Goal: Transaction & Acquisition: Purchase product/service

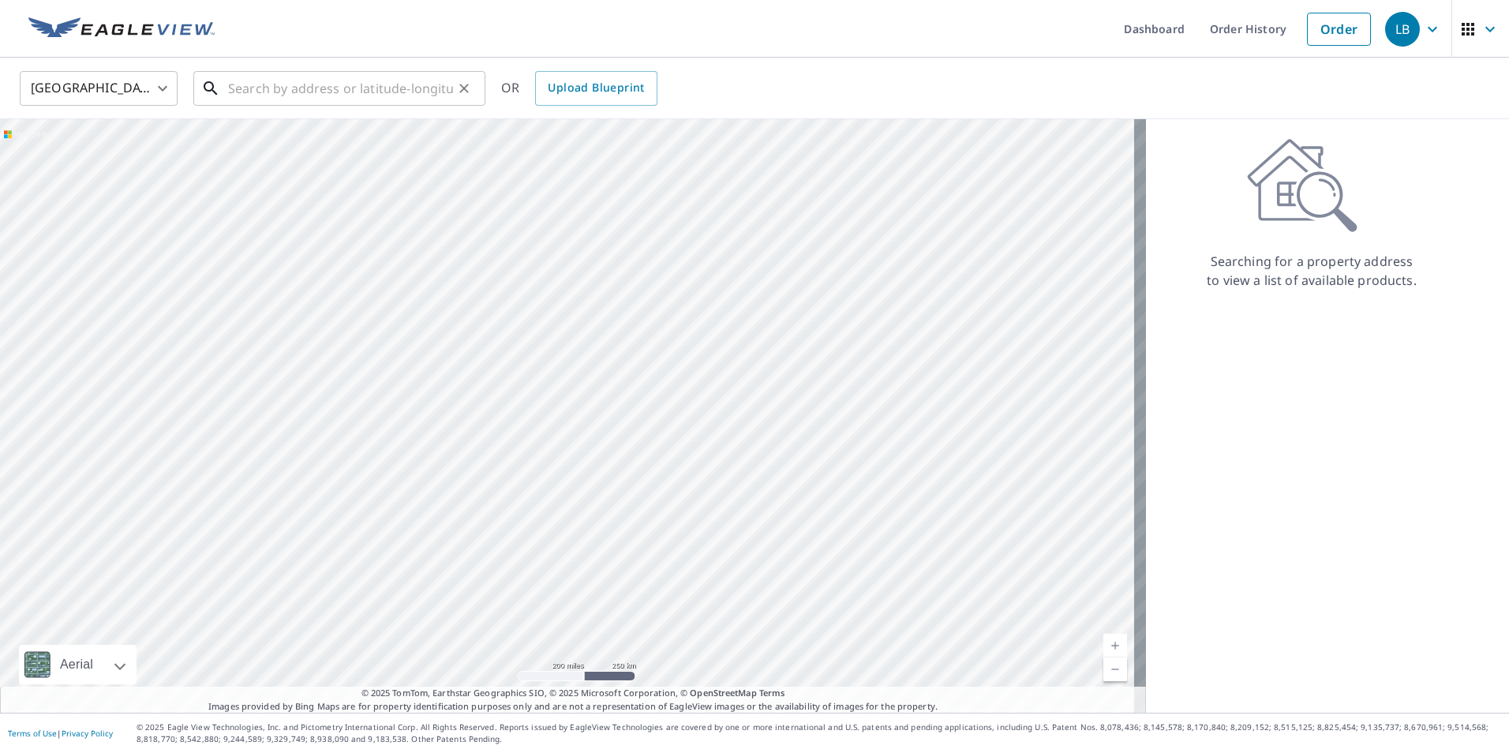
click at [290, 94] on input "text" at bounding box center [340, 88] width 225 height 44
click at [283, 80] on input "text" at bounding box center [340, 88] width 225 height 44
click at [283, 83] on input "text" at bounding box center [340, 88] width 225 height 44
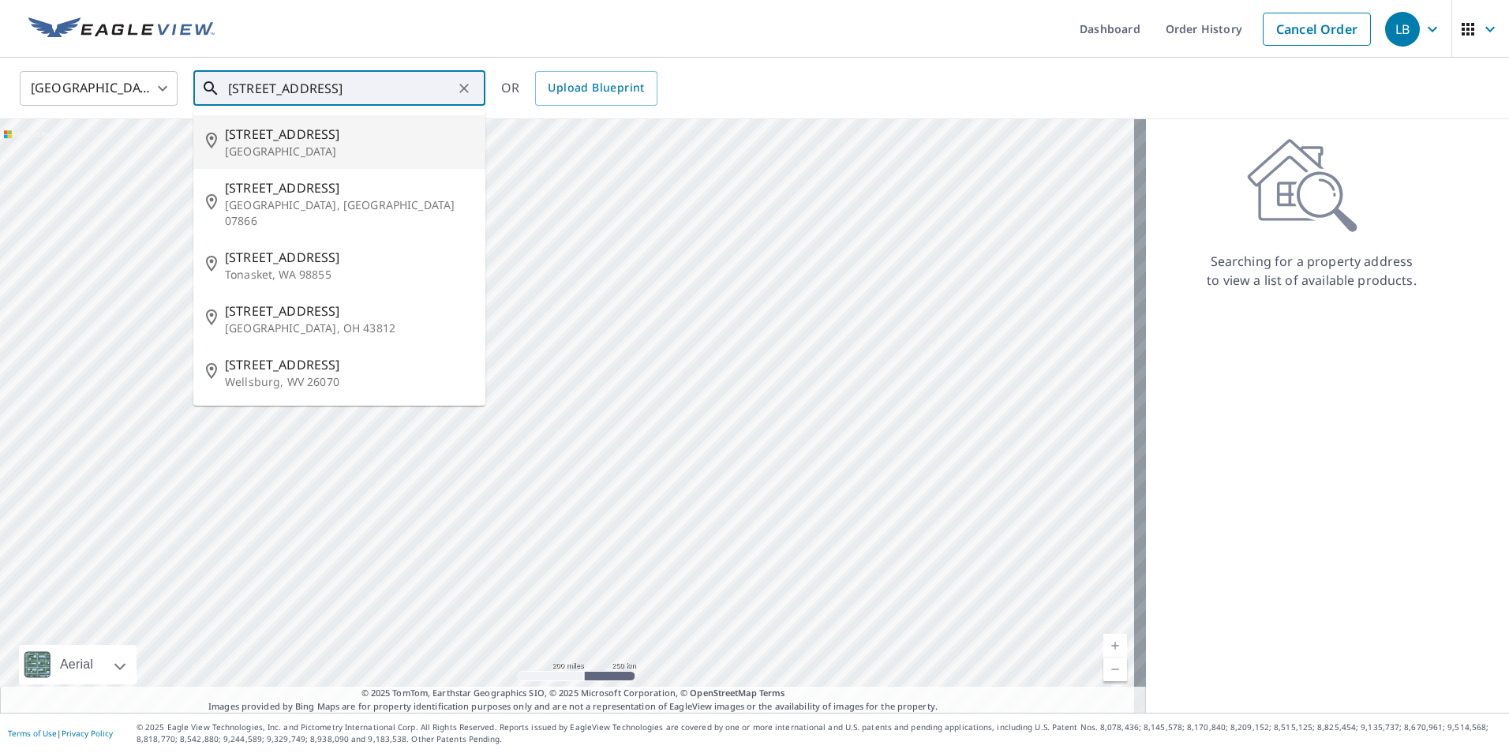
click at [366, 87] on input "[STREET_ADDRESS]" at bounding box center [340, 88] width 225 height 44
click at [290, 88] on input "[STREET_ADDRESS]" at bounding box center [340, 88] width 225 height 44
click at [384, 79] on input "[STREET_ADDRESS]" at bounding box center [340, 88] width 225 height 44
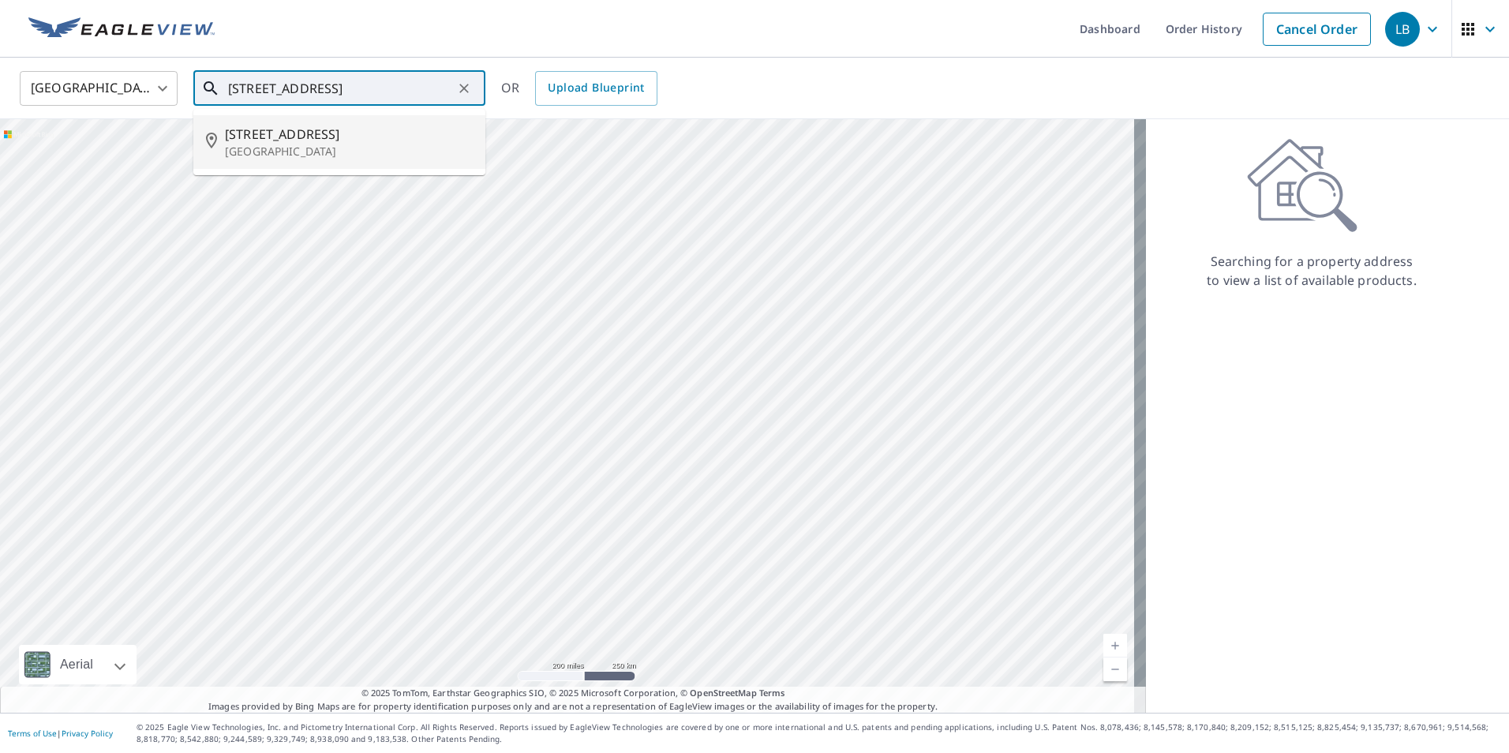
click at [339, 141] on span "[STREET_ADDRESS]" at bounding box center [349, 134] width 248 height 19
type input "[STREET_ADDRESS][PERSON_NAME]"
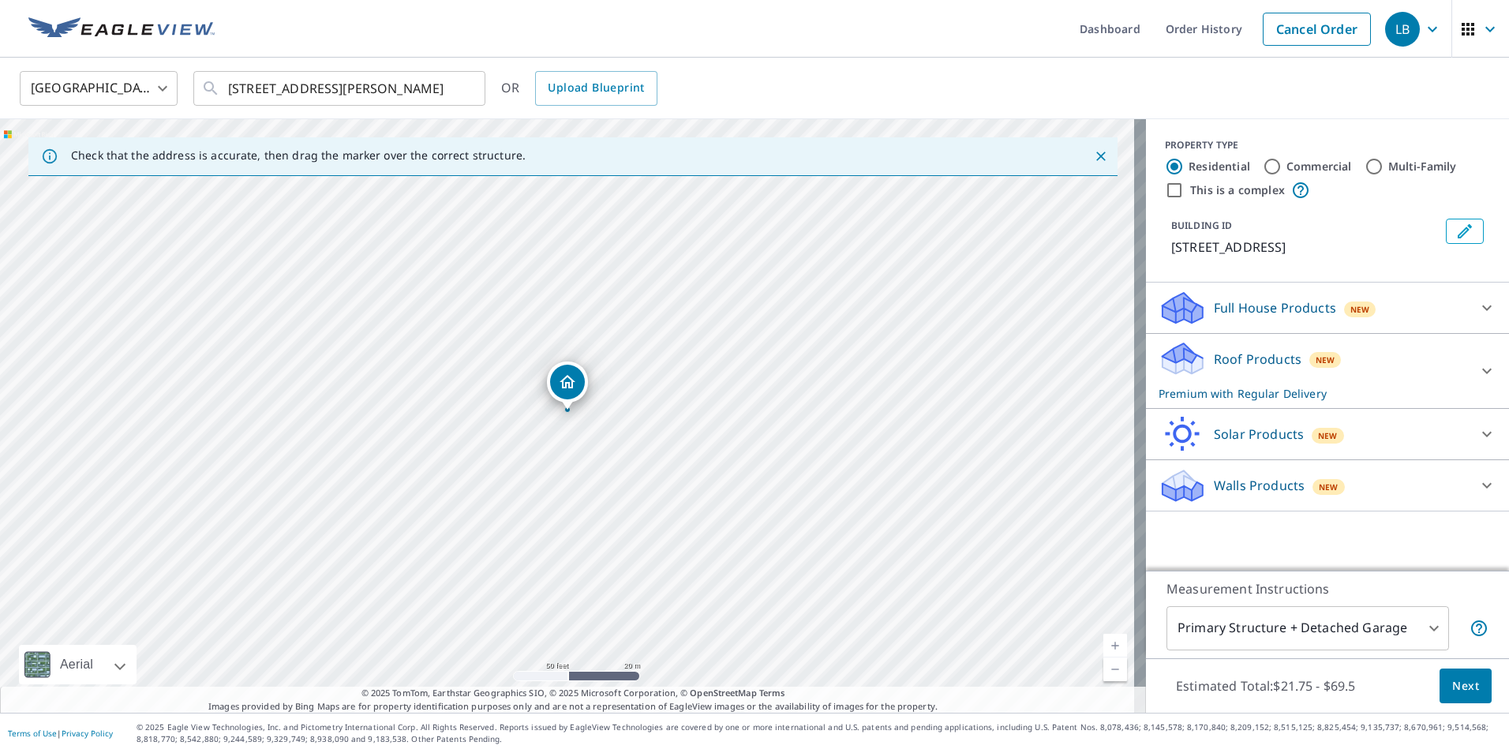
drag, startPoint x: 708, startPoint y: 486, endPoint x: 725, endPoint y: 386, distance: 101.6
click at [725, 386] on div "[STREET_ADDRESS][PERSON_NAME]" at bounding box center [573, 416] width 1146 height 594
click at [1254, 360] on p "Roof Products" at bounding box center [1258, 359] width 88 height 19
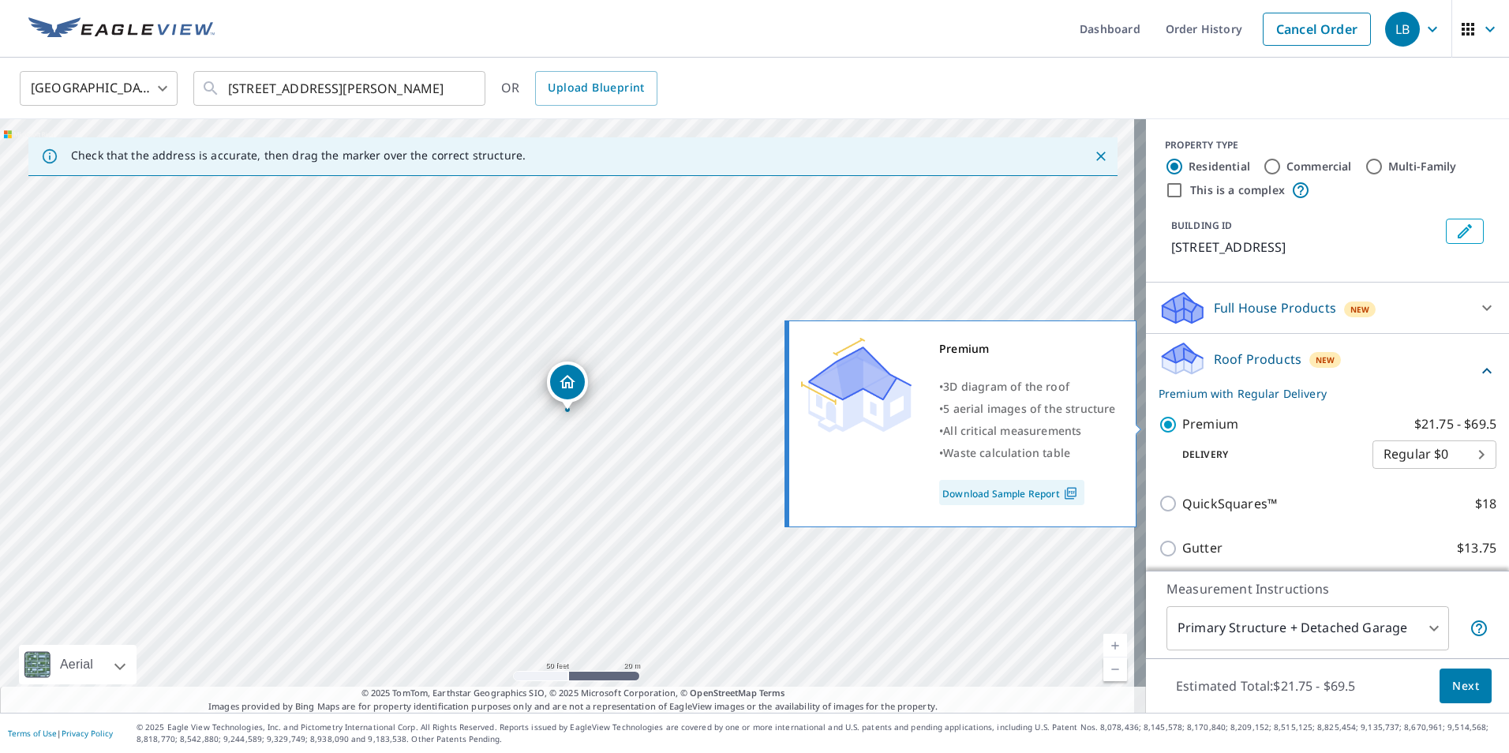
click at [1159, 425] on input "Premium $21.75 - $69.5" at bounding box center [1171, 424] width 24 height 19
checkbox input "false"
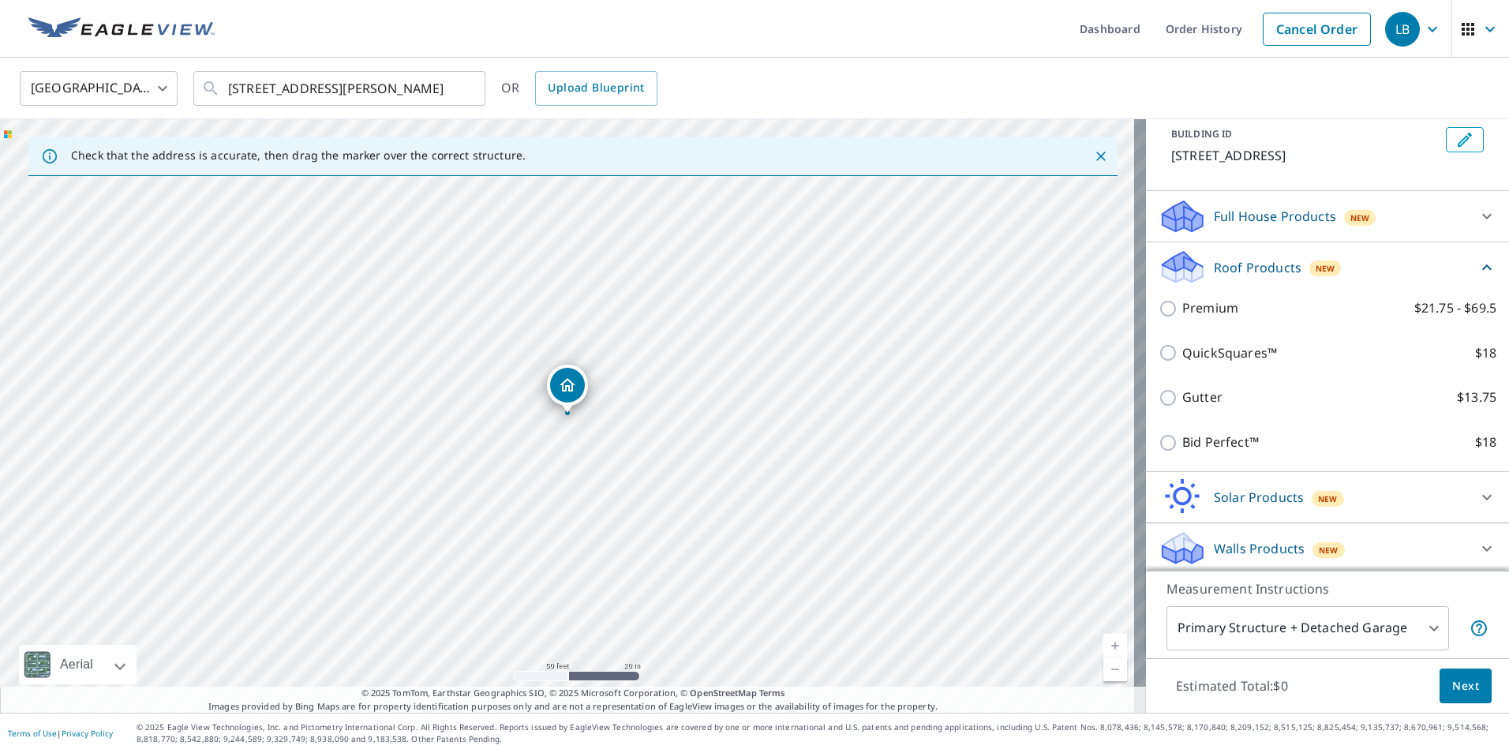
scroll to position [96, 0]
click at [1262, 547] on p "Walls Products" at bounding box center [1259, 544] width 91 height 19
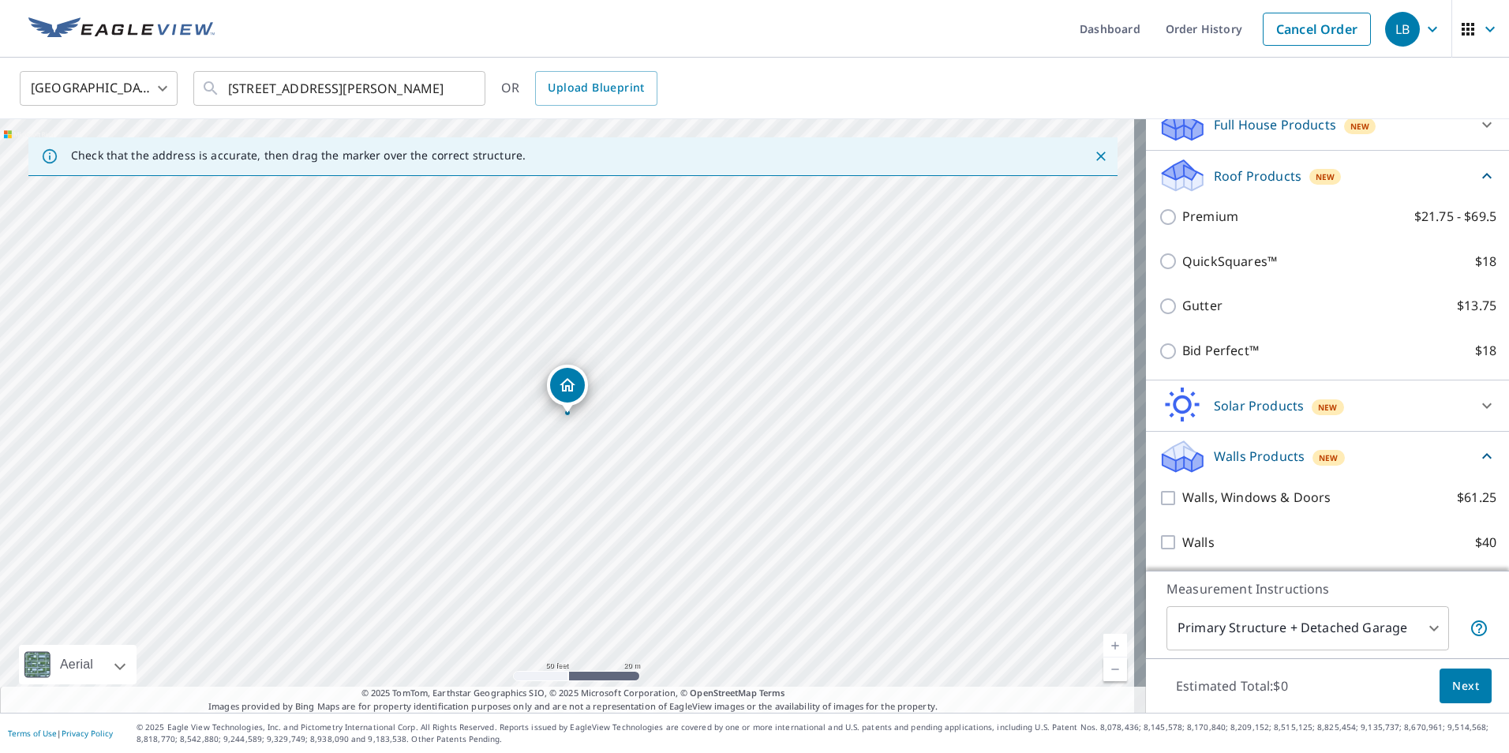
scroll to position [184, 0]
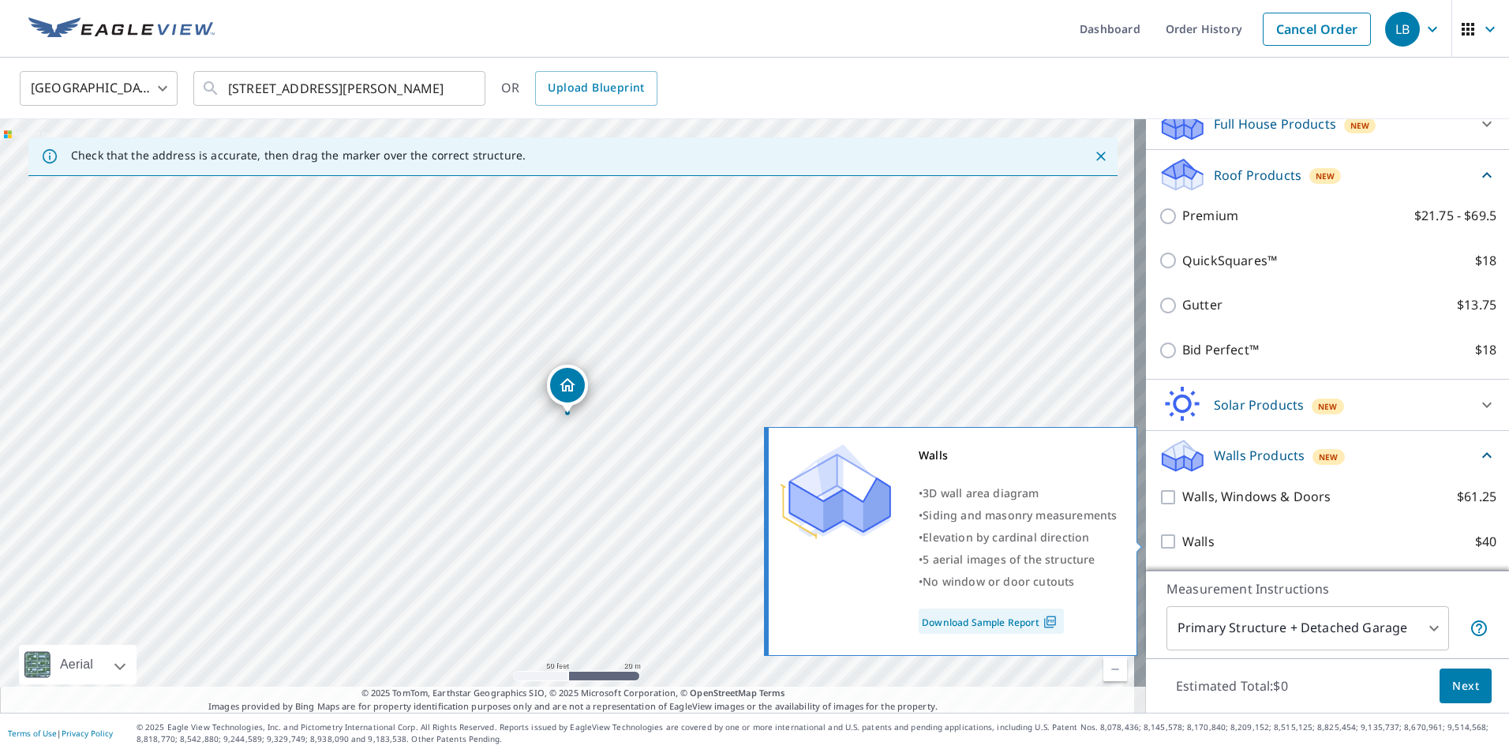
click at [1165, 536] on input "Walls $40" at bounding box center [1171, 541] width 24 height 19
checkbox input "true"
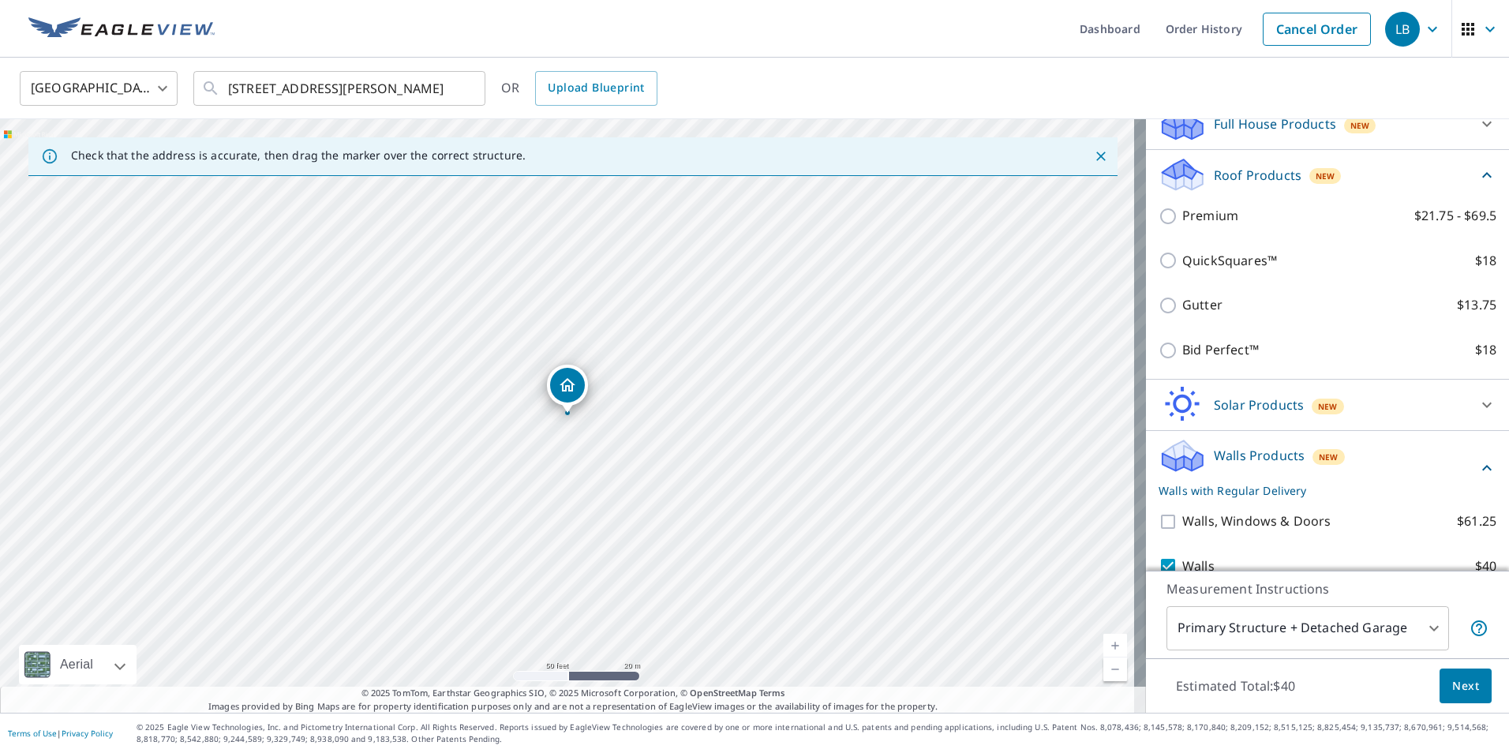
click at [1478, 690] on button "Next" at bounding box center [1466, 687] width 52 height 36
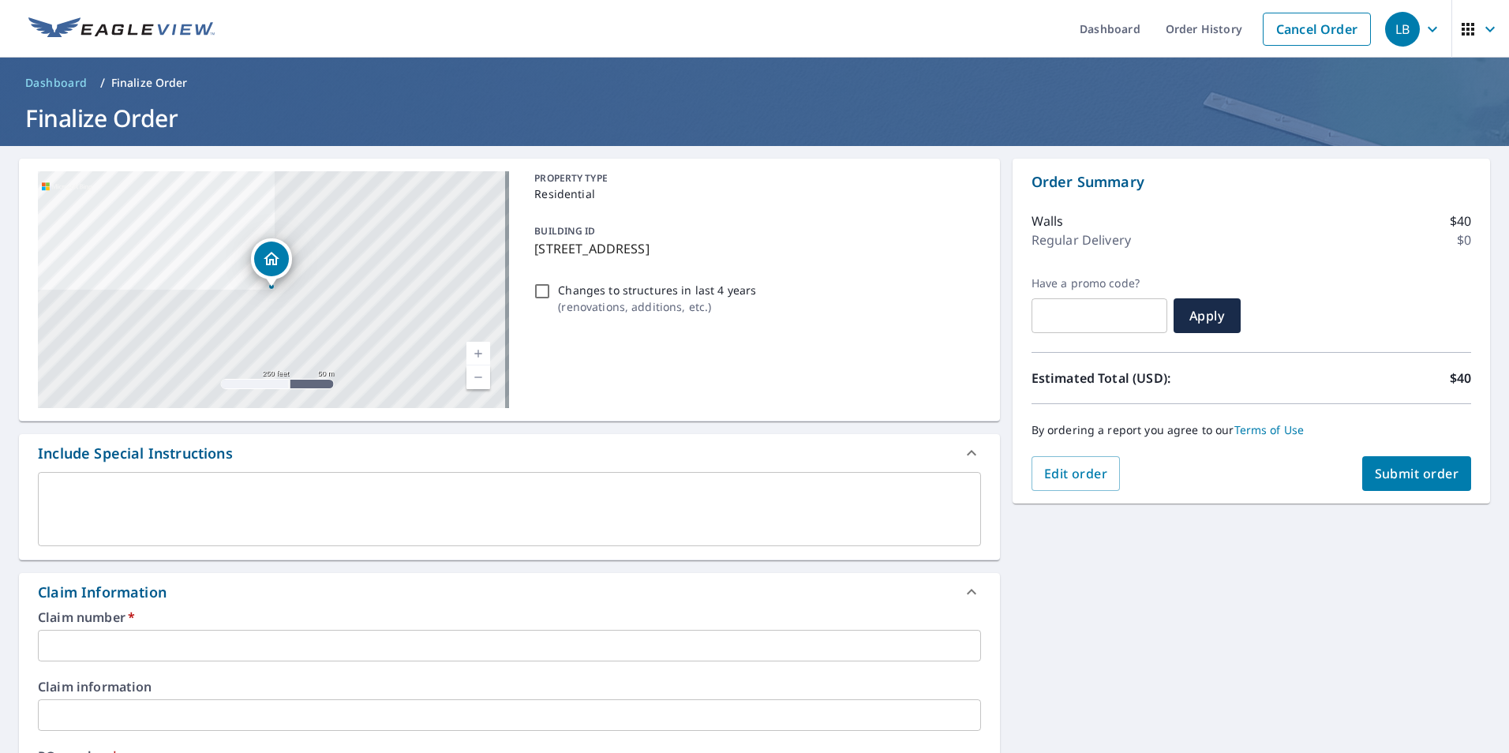
click at [346, 644] on input "text" at bounding box center [509, 646] width 943 height 32
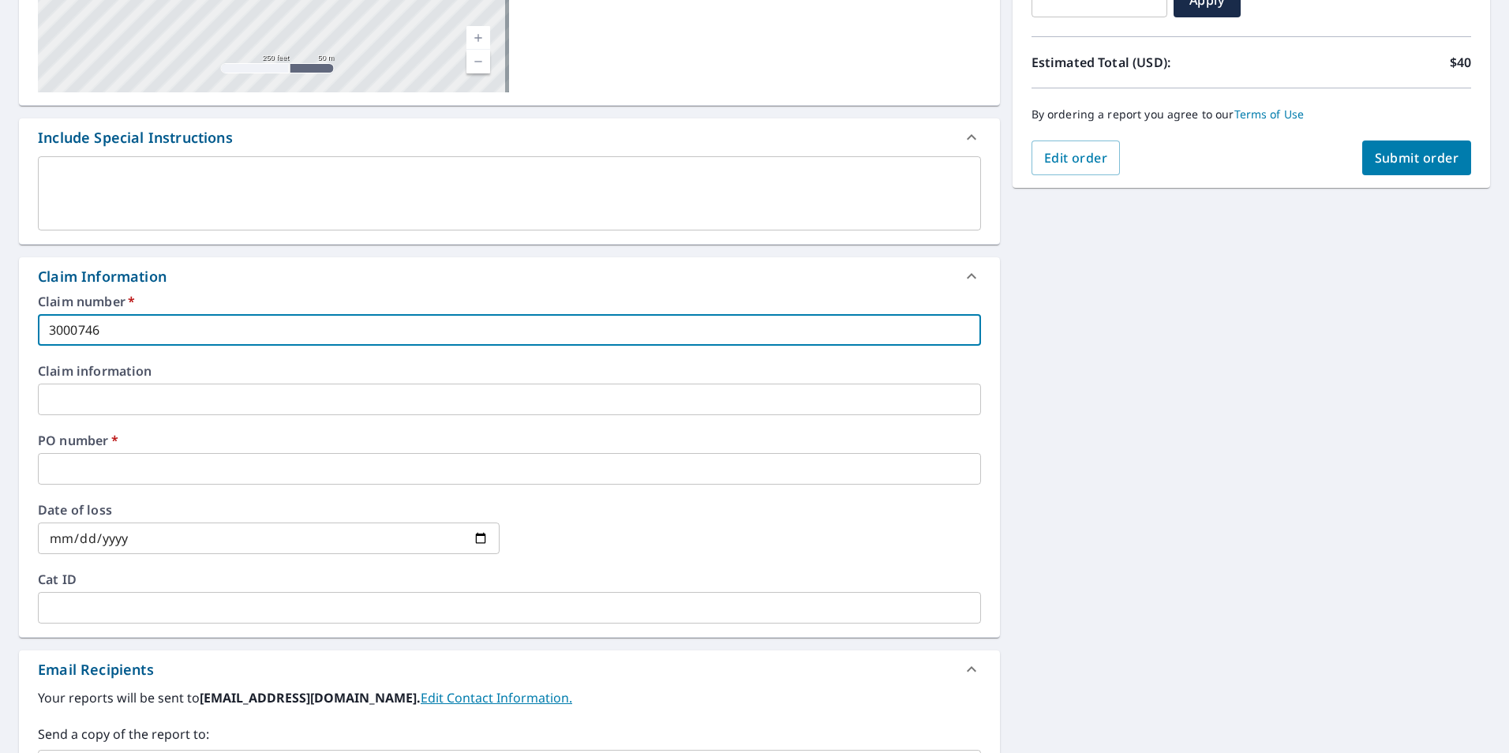
scroll to position [474, 0]
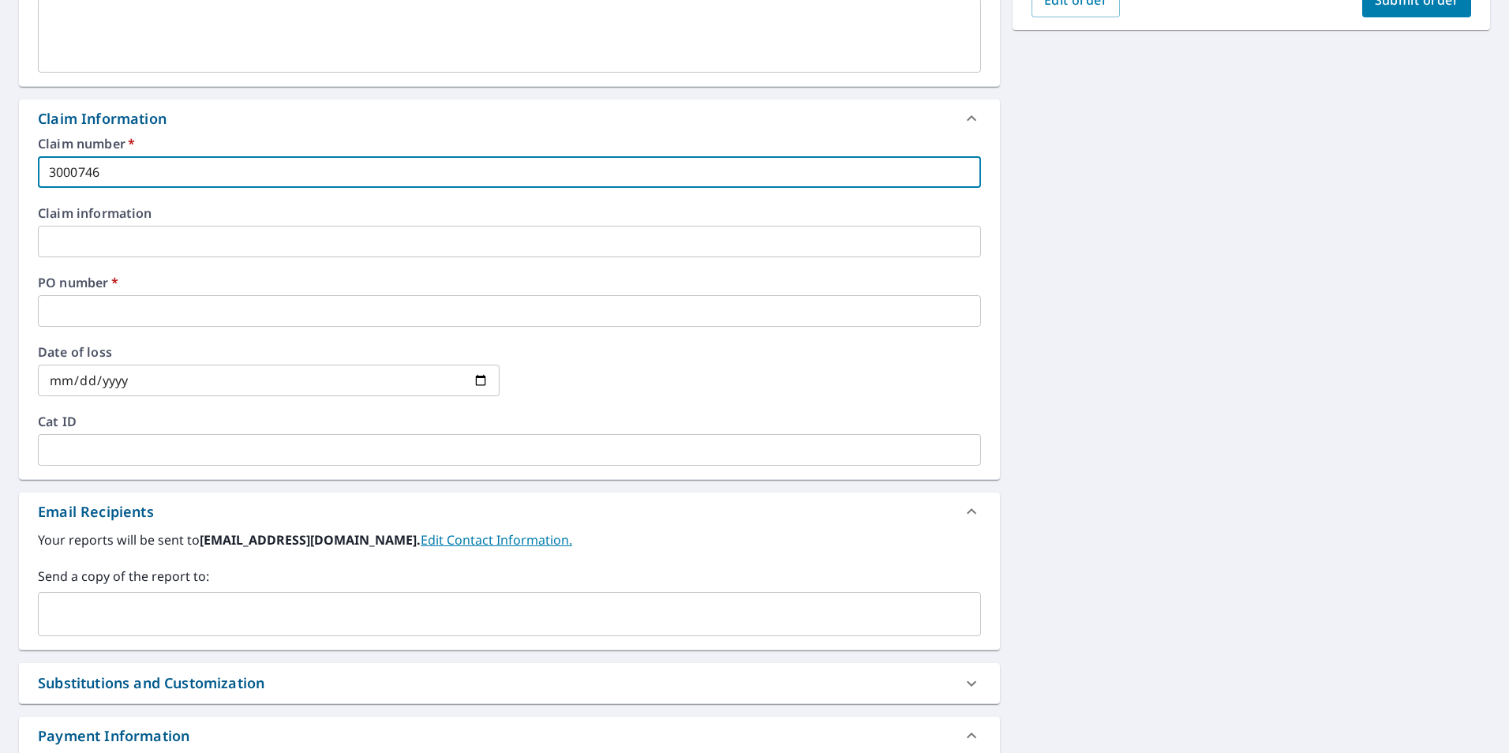
type input "3000746"
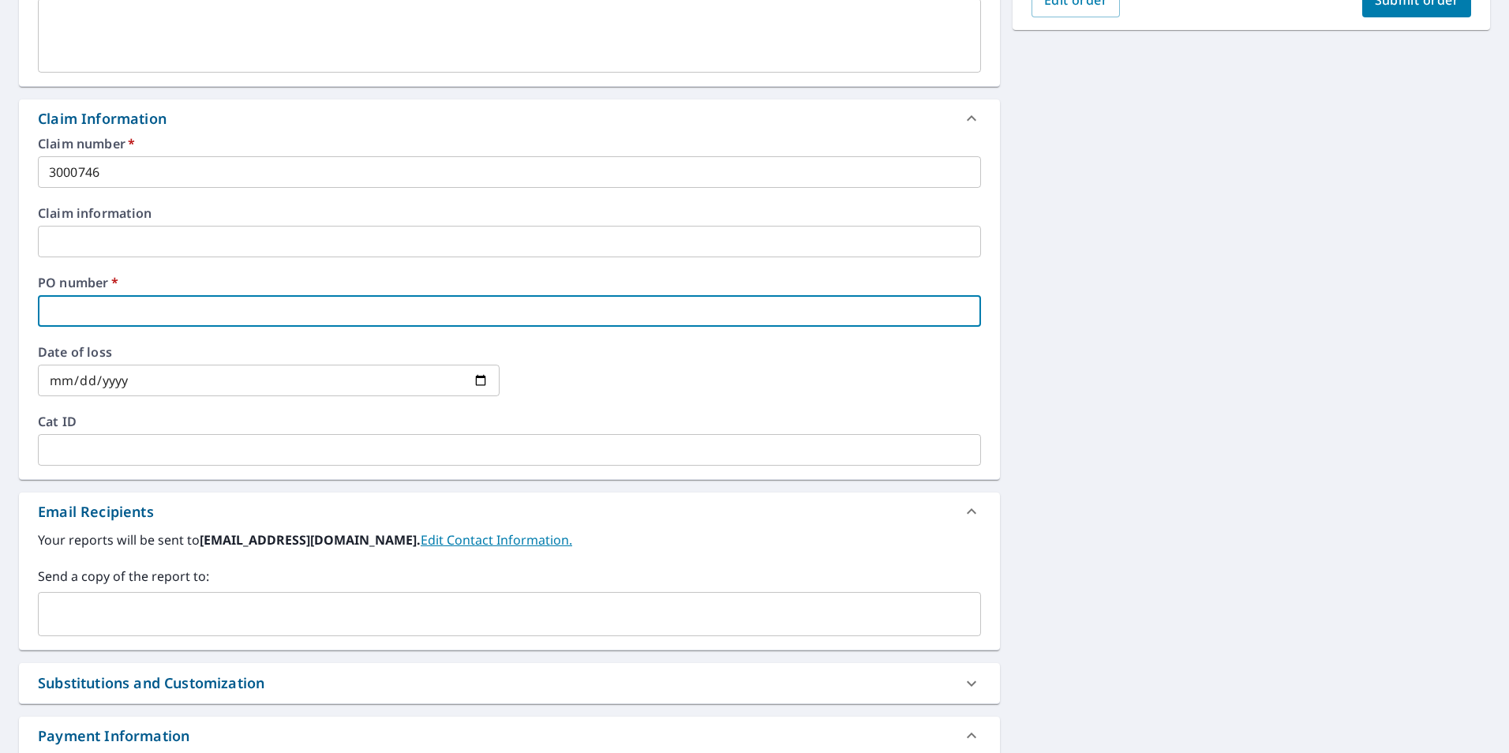
click at [126, 305] on input "text" at bounding box center [509, 311] width 943 height 32
type input "[PERSON_NAME]"
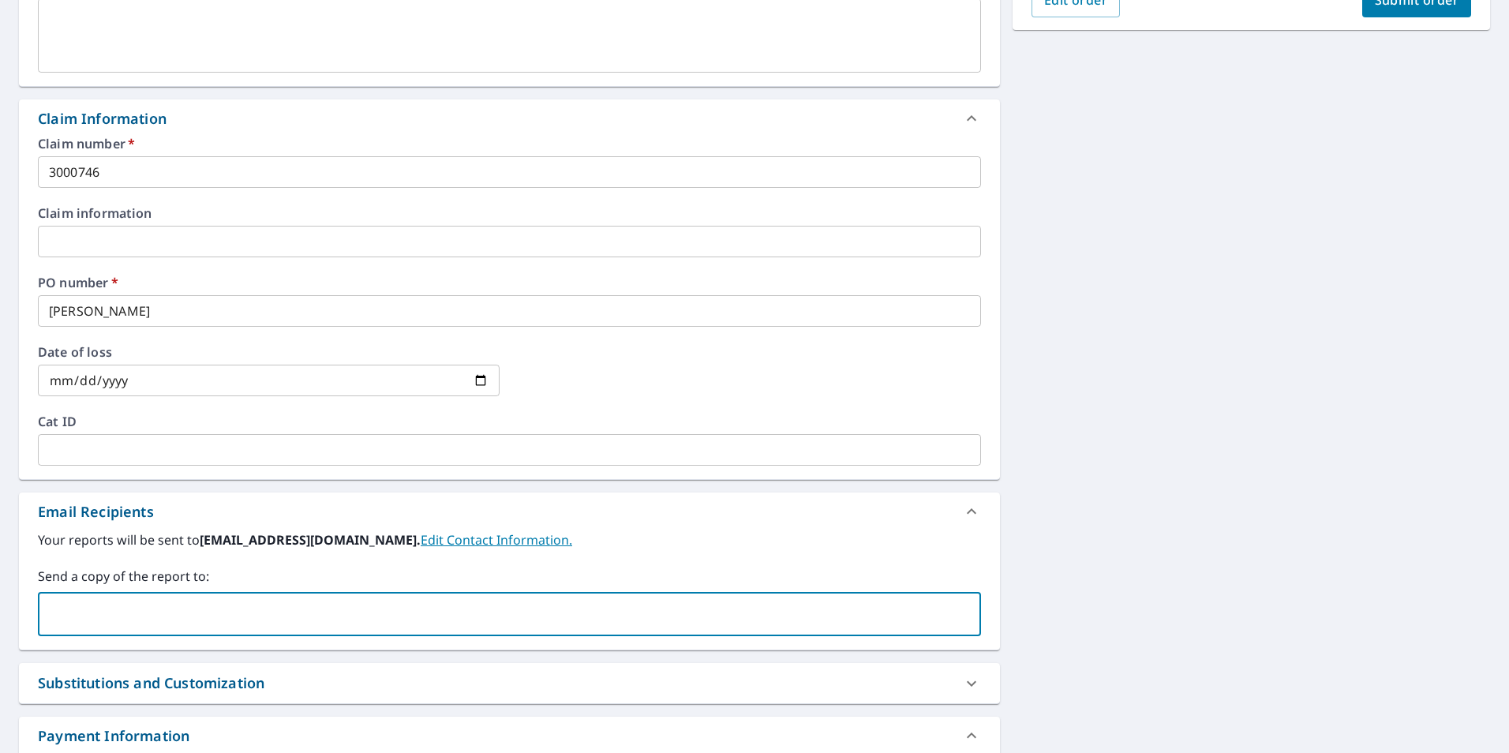
click at [177, 608] on input "text" at bounding box center [497, 614] width 905 height 30
type input "[PERSON_NAME][EMAIL_ADDRESS][PERSON_NAME][DOMAIN_NAME]"
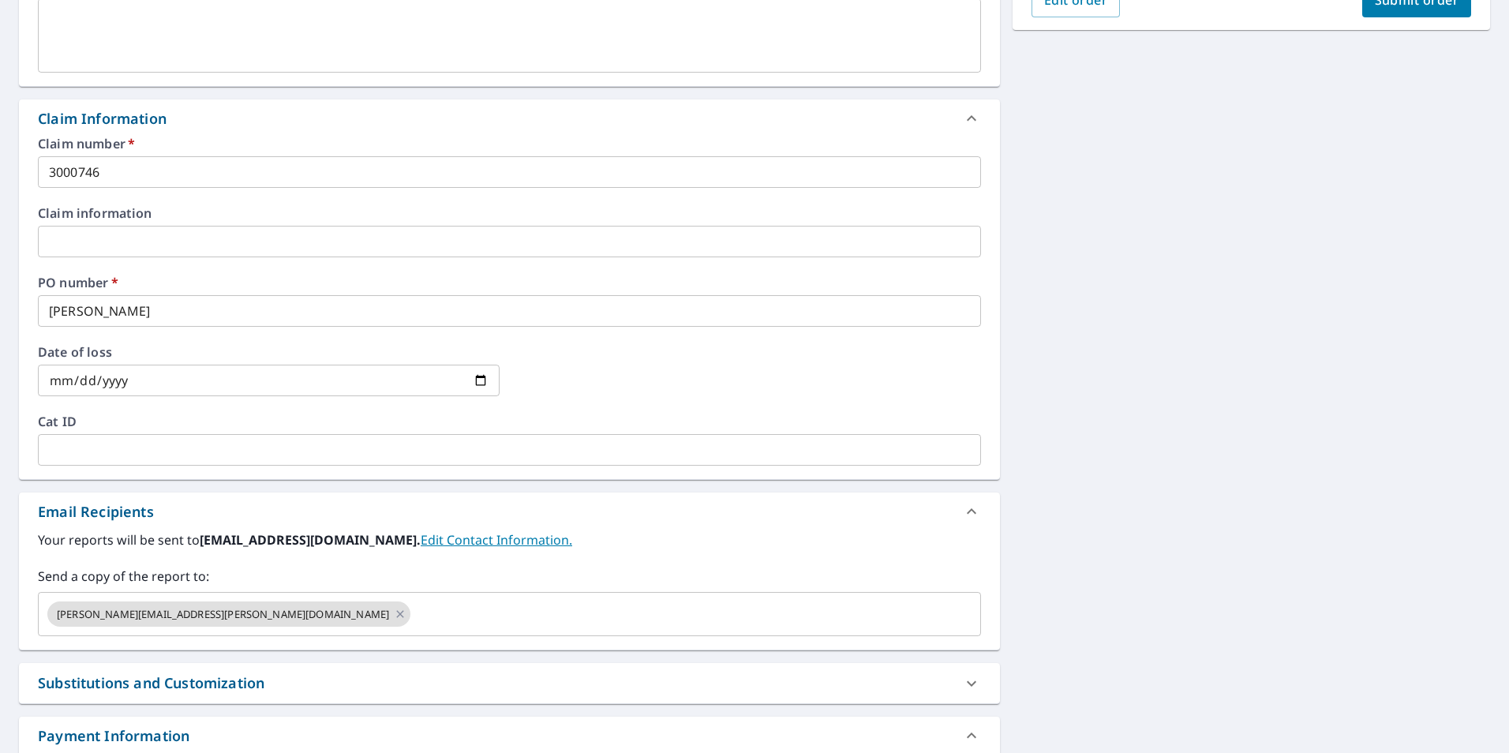
click at [693, 535] on label "Your reports will be sent to [EMAIL_ADDRESS][DOMAIN_NAME]. Edit Contact Informa…" at bounding box center [509, 539] width 943 height 19
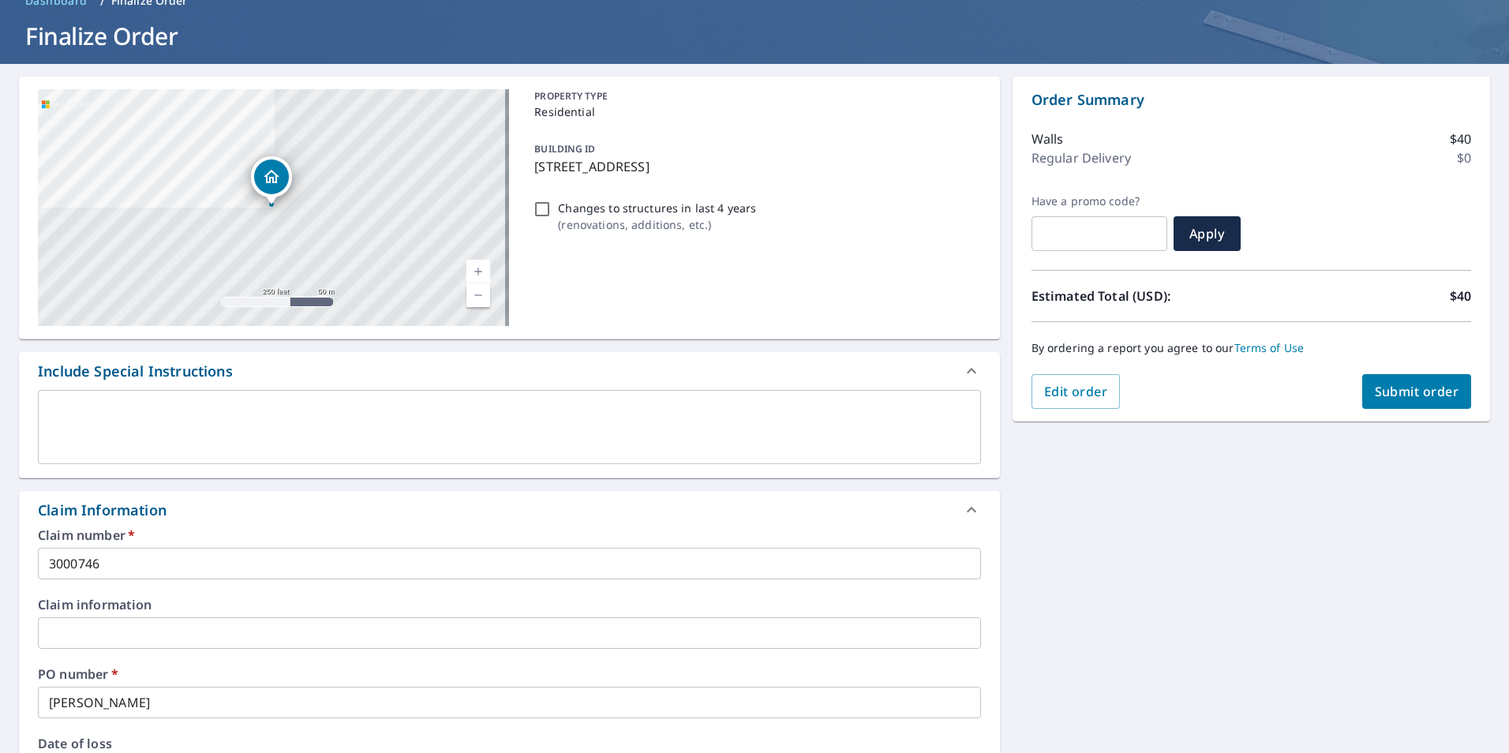
scroll to position [0, 0]
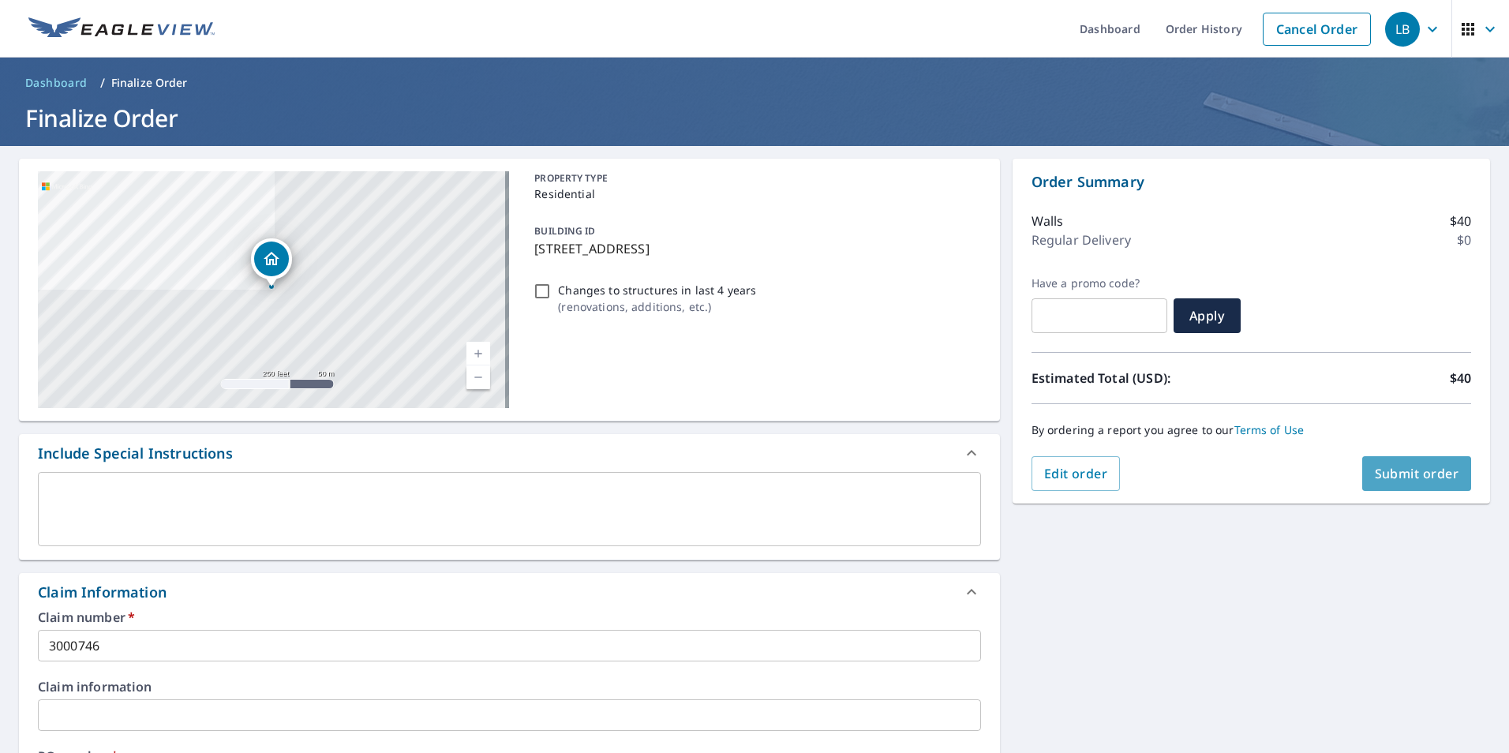
click at [1391, 473] on span "Submit order" at bounding box center [1417, 473] width 84 height 17
